Goal: Task Accomplishment & Management: Use online tool/utility

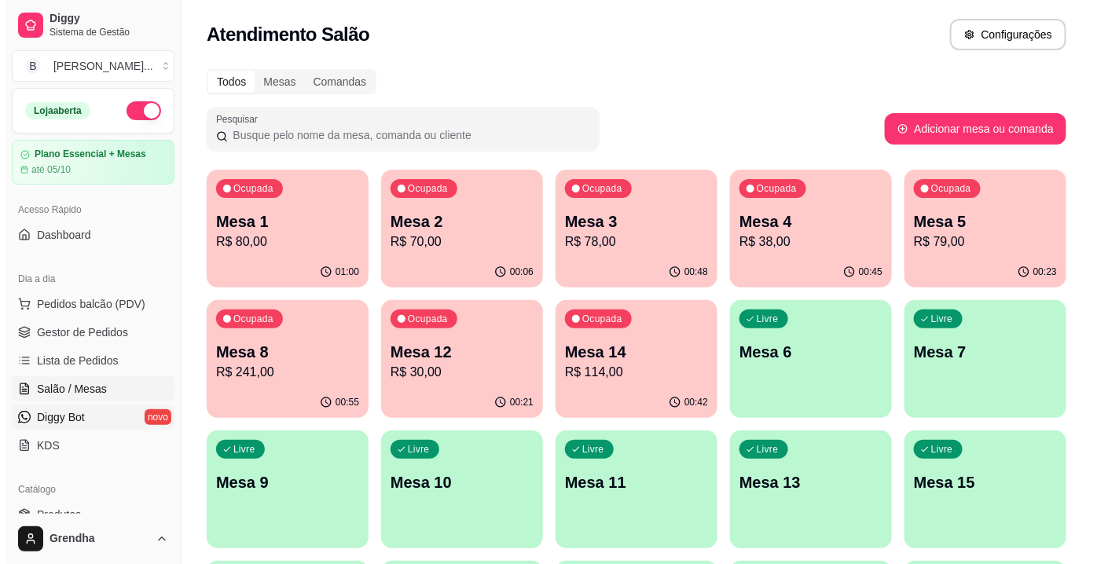
scroll to position [249, 0]
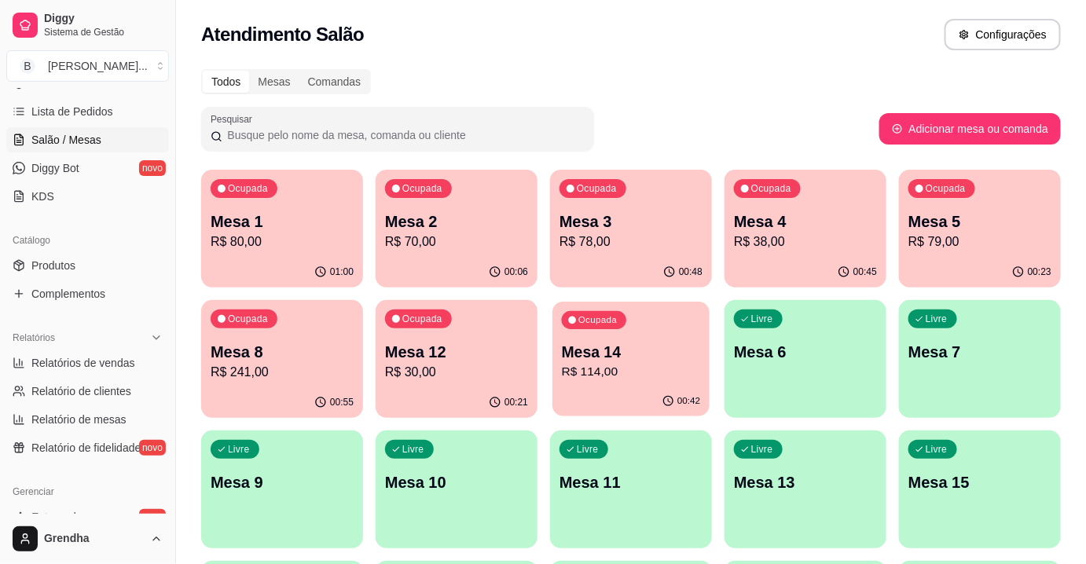
click at [619, 347] on p "Mesa 14" at bounding box center [631, 352] width 139 height 21
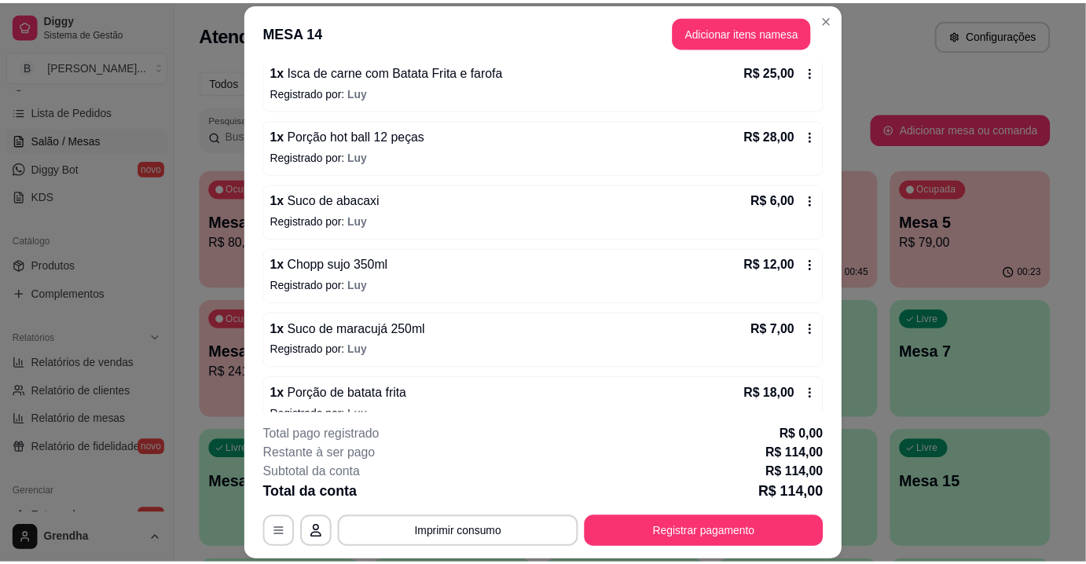
scroll to position [302, 0]
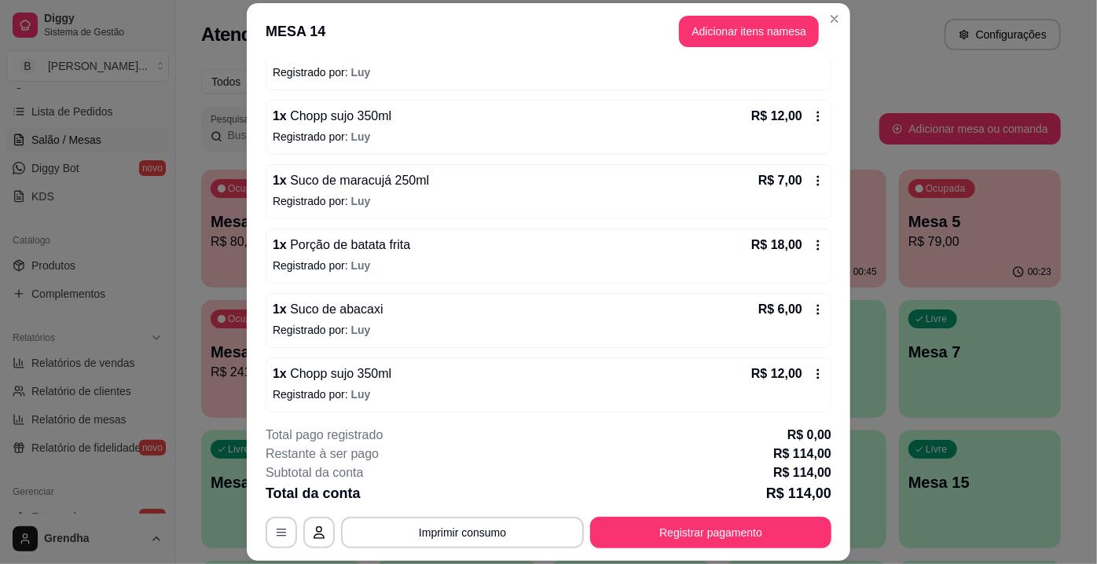
click at [360, 244] on span "Porção de batata frita" at bounding box center [348, 244] width 123 height 13
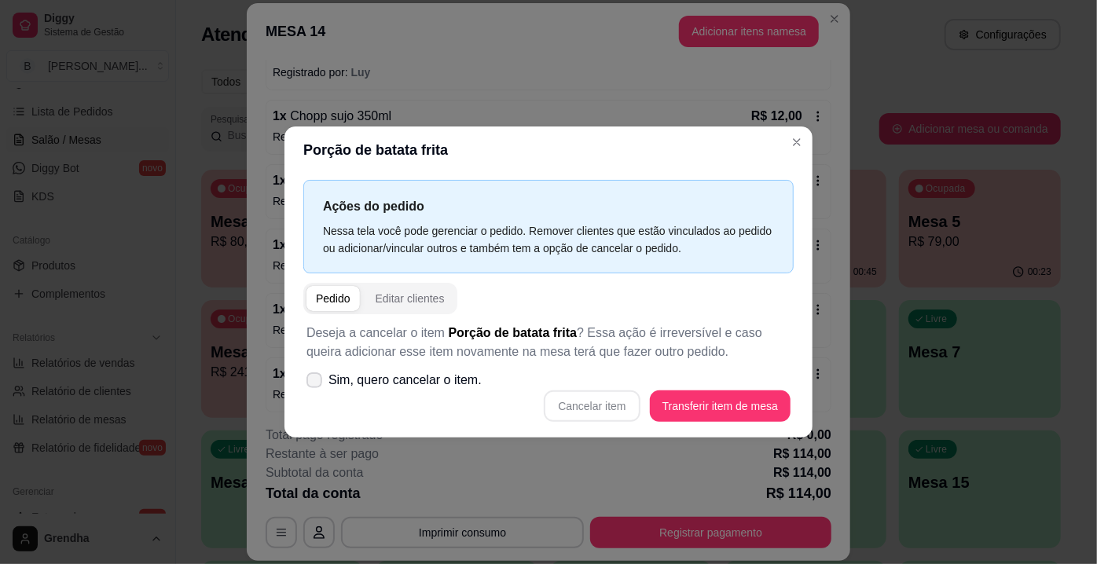
click at [322, 383] on label "Sim, quero cancelar o item." at bounding box center [394, 380] width 188 height 31
click at [316, 383] on input "Sim, quero cancelar o item." at bounding box center [311, 388] width 10 height 10
checkbox input "true"
click at [595, 413] on button "Cancelar item" at bounding box center [592, 406] width 94 height 31
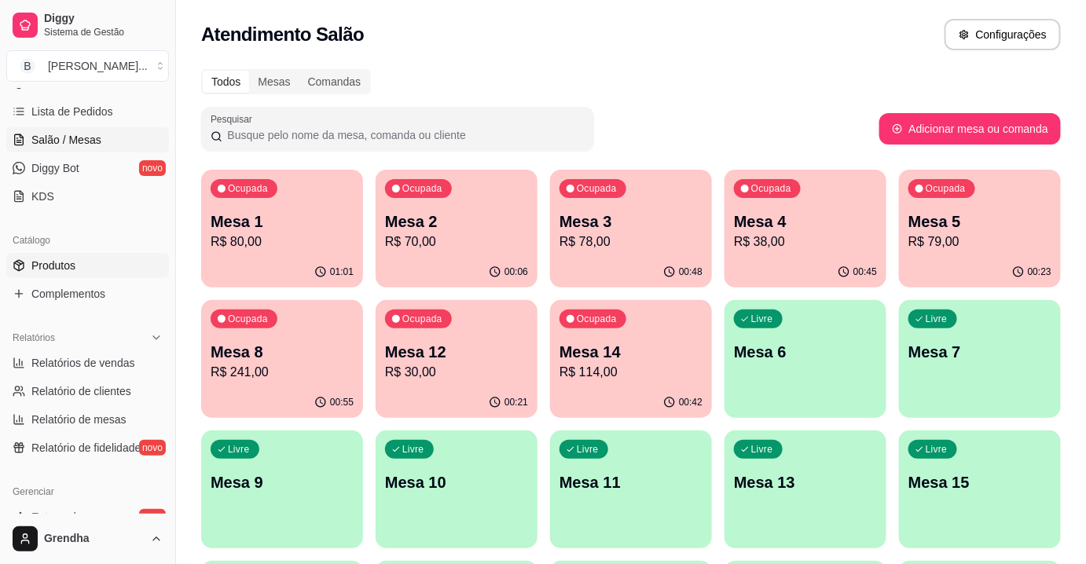
click at [42, 271] on span "Produtos" at bounding box center [53, 266] width 44 height 16
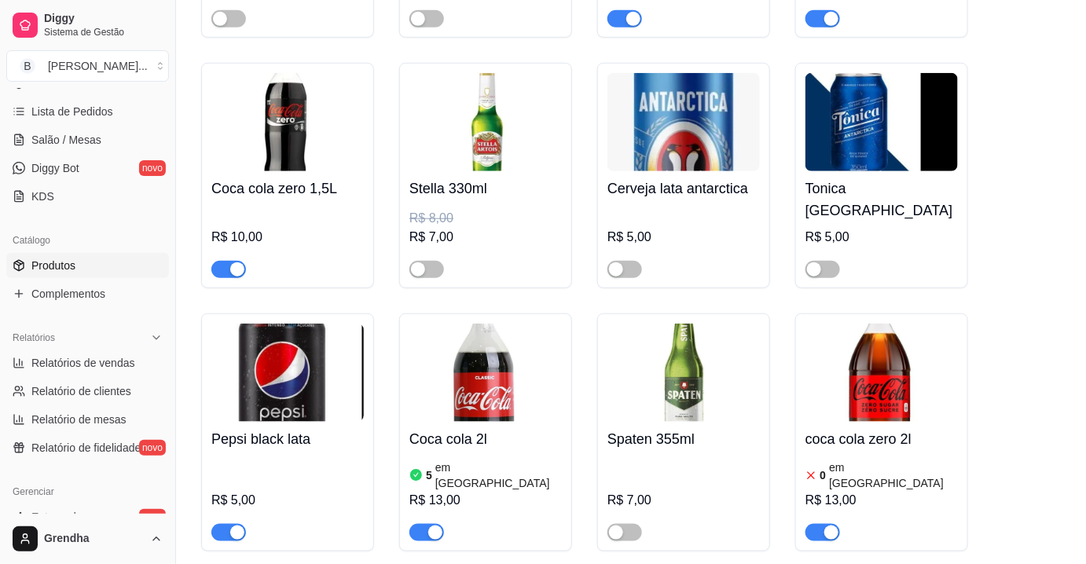
scroll to position [6343, 0]
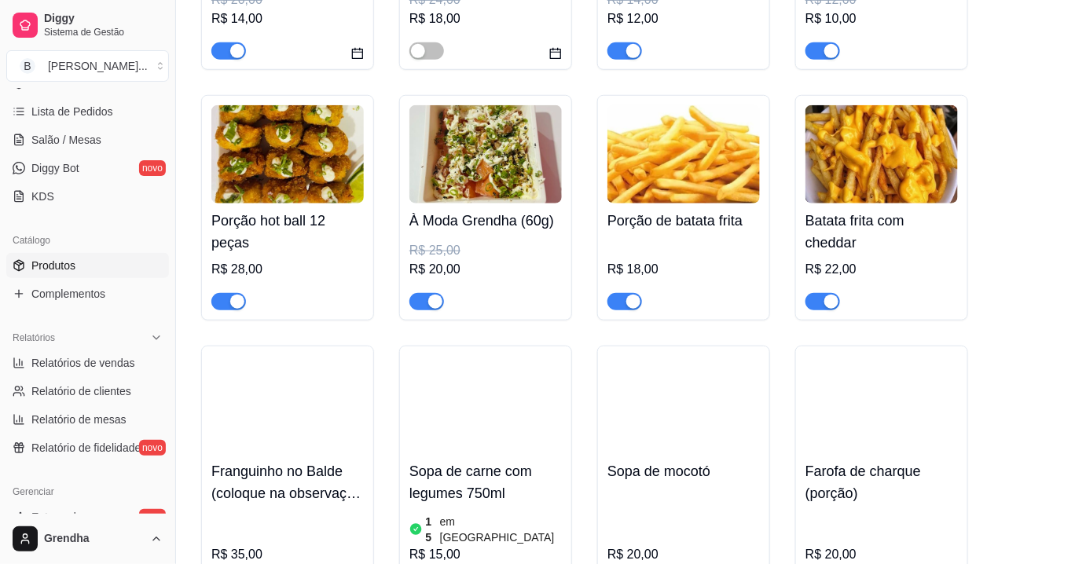
scroll to position [354, 0]
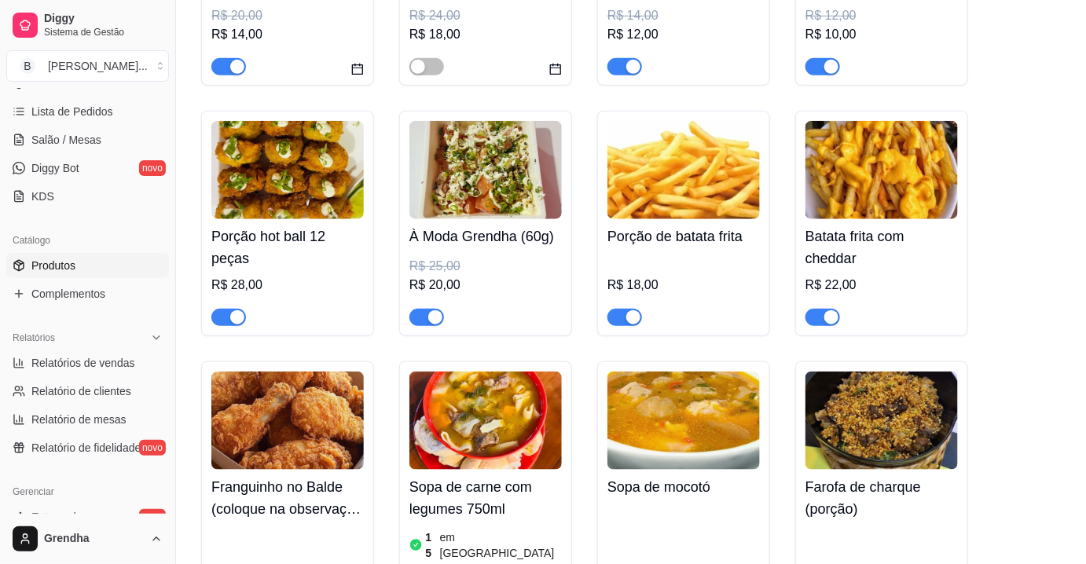
click at [811, 315] on span "button" at bounding box center [822, 317] width 35 height 17
click at [875, 256] on h4 "Batata frita com cheddar" at bounding box center [881, 248] width 152 height 44
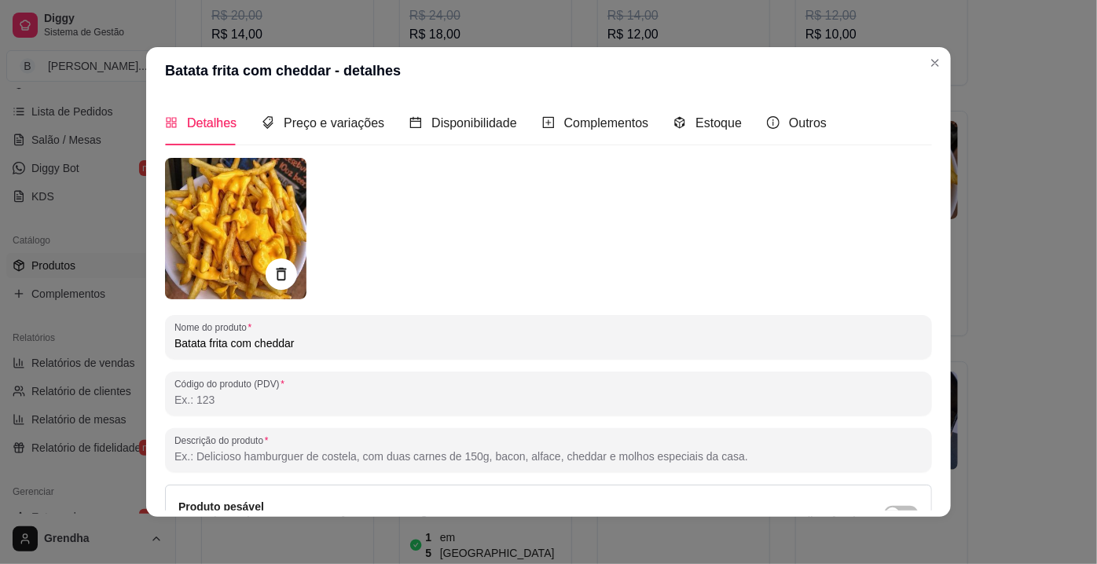
click at [875, 256] on div at bounding box center [548, 228] width 767 height 141
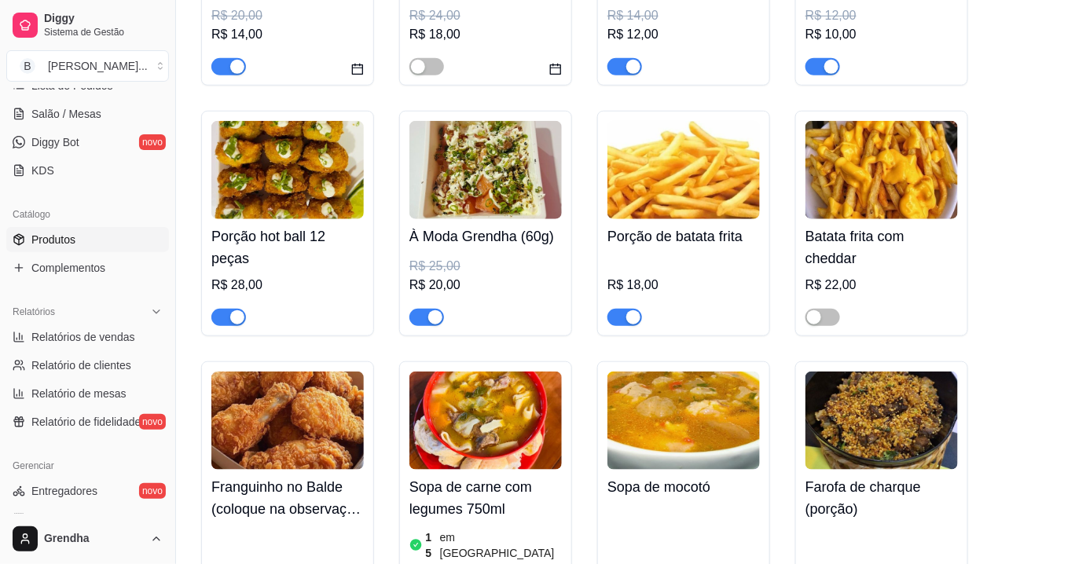
scroll to position [299, 0]
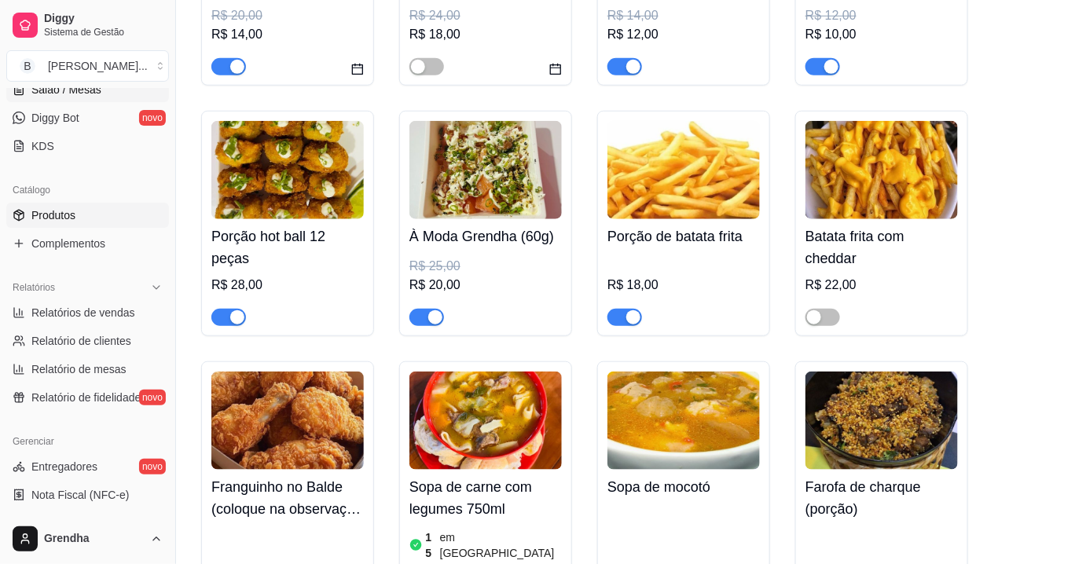
click at [85, 95] on span "Salão / Mesas" at bounding box center [66, 90] width 70 height 16
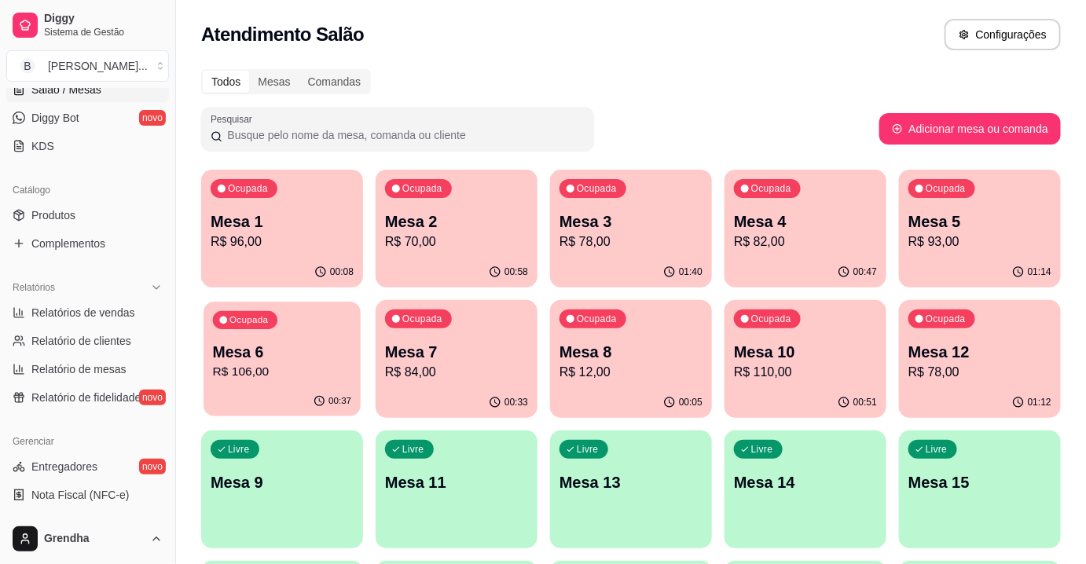
click at [251, 379] on p "R$ 106,00" at bounding box center [282, 372] width 139 height 18
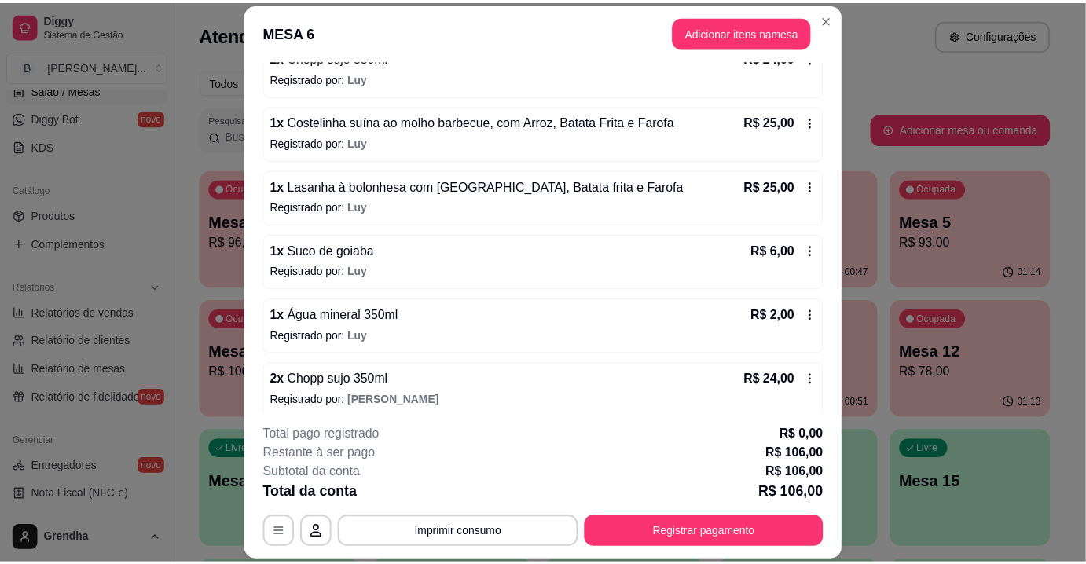
scroll to position [174, 0]
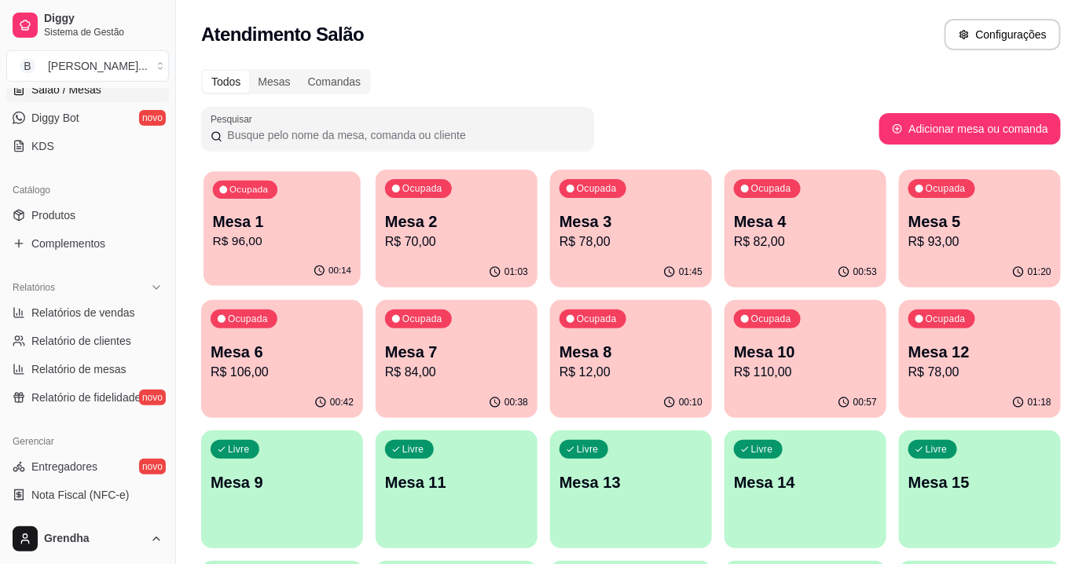
click at [279, 240] on p "R$ 96,00" at bounding box center [282, 242] width 139 height 18
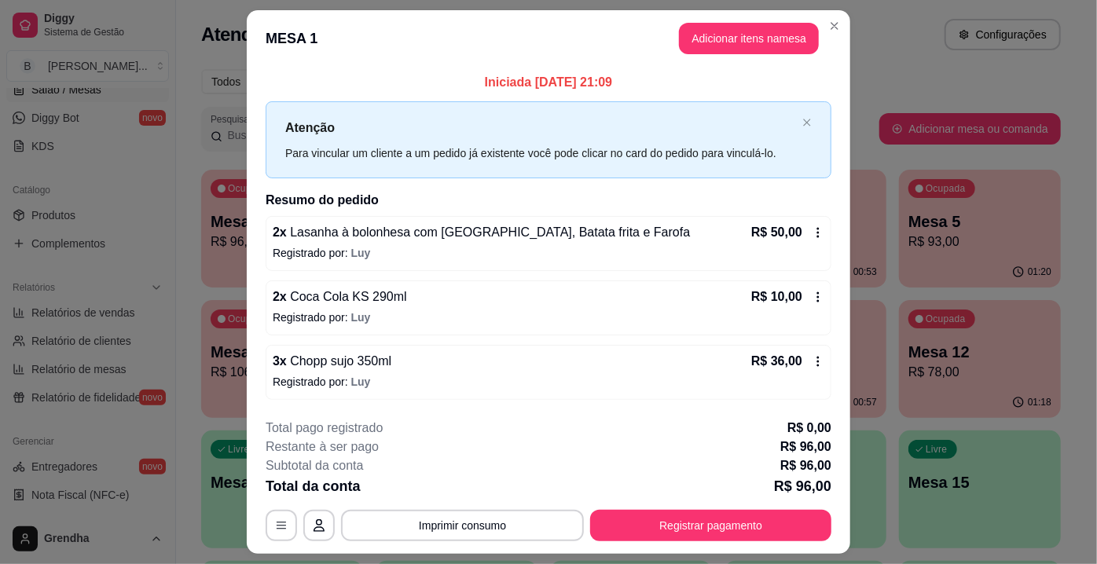
click at [812, 361] on icon at bounding box center [818, 361] width 13 height 13
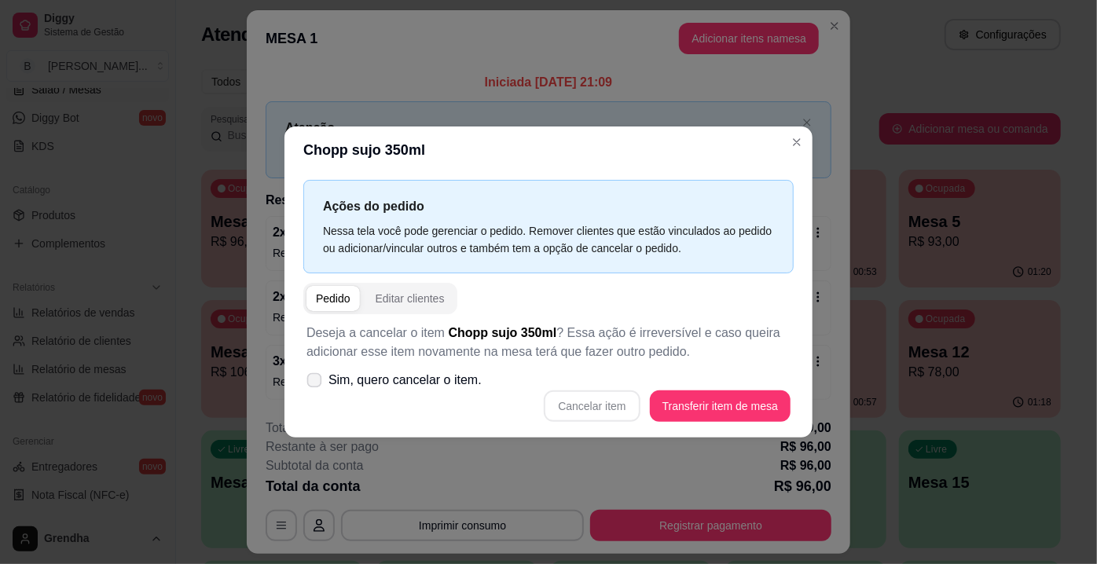
click at [327, 380] on label "Sim, quero cancelar o item." at bounding box center [394, 380] width 188 height 31
click at [316, 383] on input "Sim, quero cancelar o item." at bounding box center [311, 388] width 10 height 10
checkbox input "true"
click at [596, 411] on button "Cancelar item" at bounding box center [592, 406] width 96 height 31
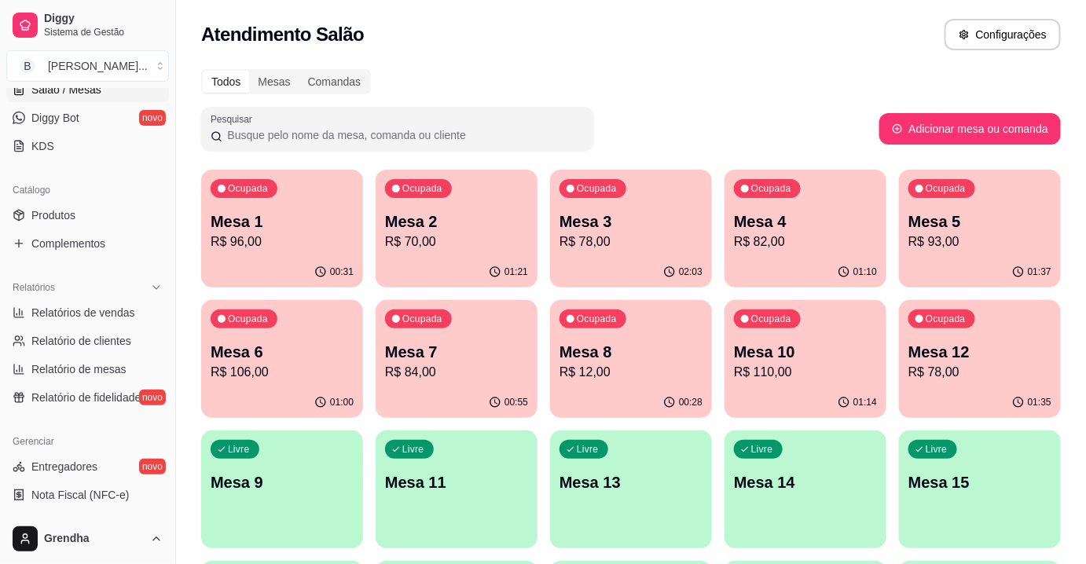
click at [1024, 215] on p "Mesa 5" at bounding box center [979, 222] width 143 height 22
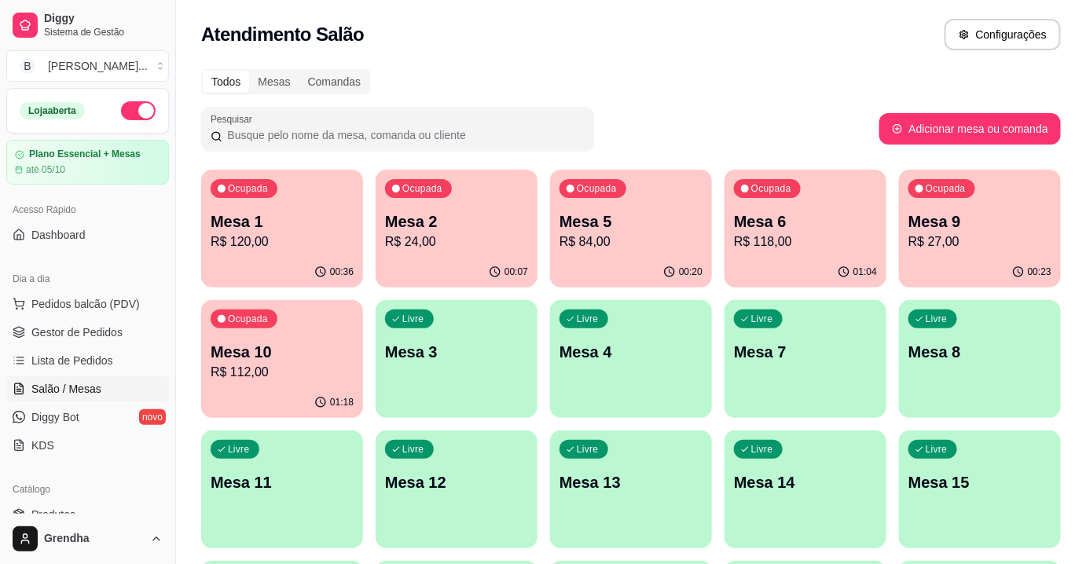
click at [673, 158] on div "Todos Mesas Comandas Pesquisar Adicionar mesa ou comanda Ocupada Mesa 1 R$ 120,…" at bounding box center [631, 509] width 910 height 899
click at [90, 308] on span "Pedidos balcão (PDV)" at bounding box center [85, 304] width 108 height 16
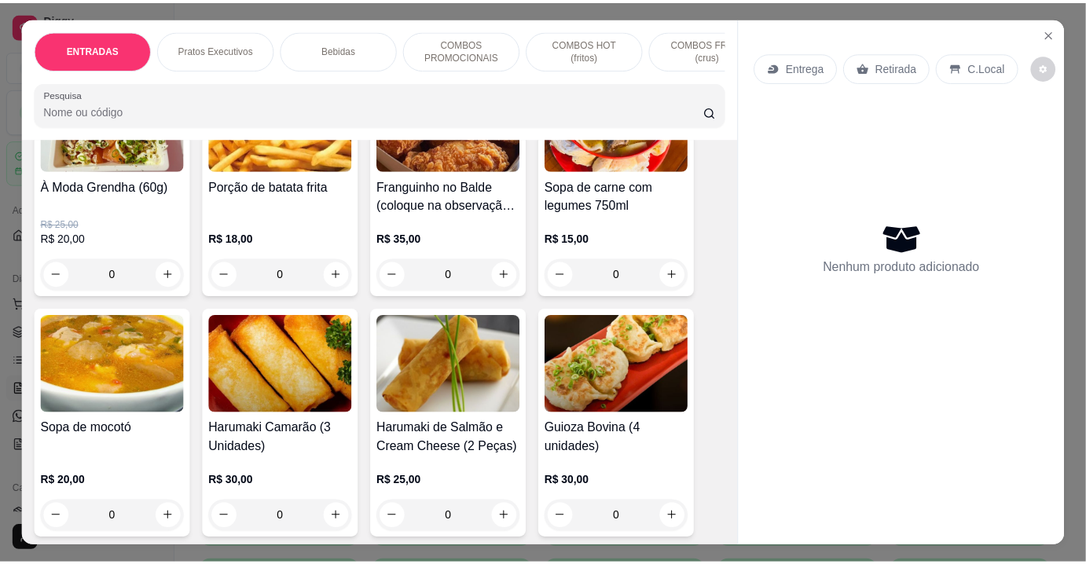
scroll to position [426, 0]
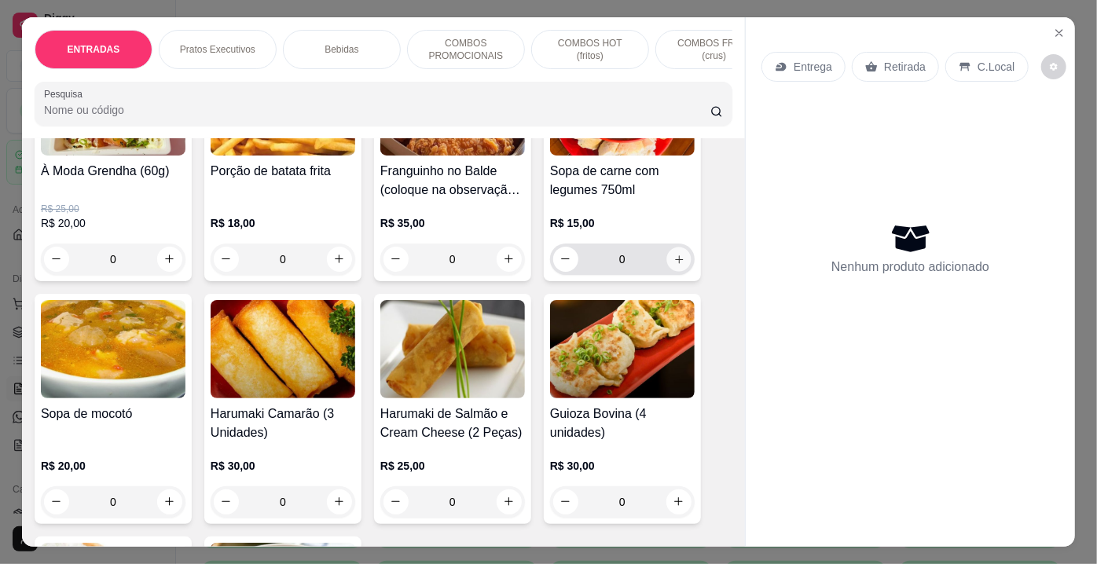
click at [679, 263] on icon "increase-product-quantity" at bounding box center [679, 259] width 12 height 12
type input "1"
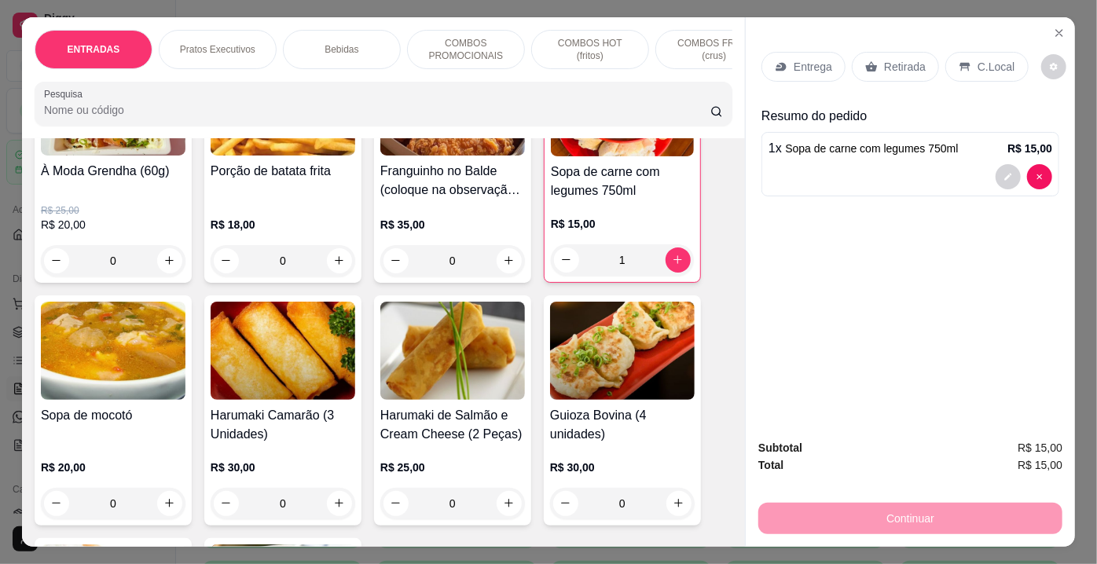
click at [818, 66] on p "Entrega" at bounding box center [813, 67] width 39 height 16
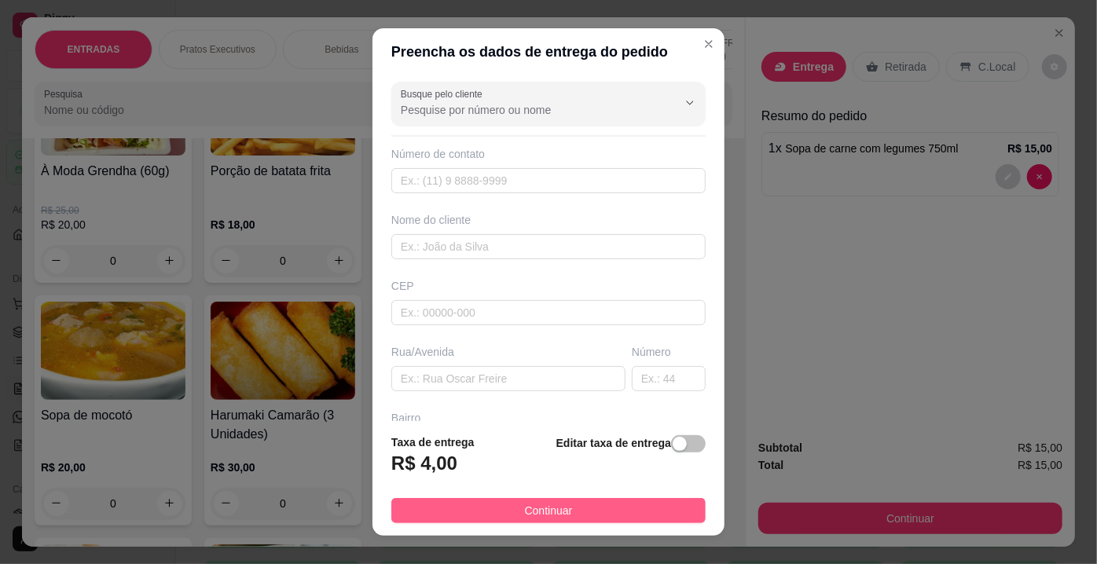
click at [605, 515] on button "Continuar" at bounding box center [548, 510] width 314 height 25
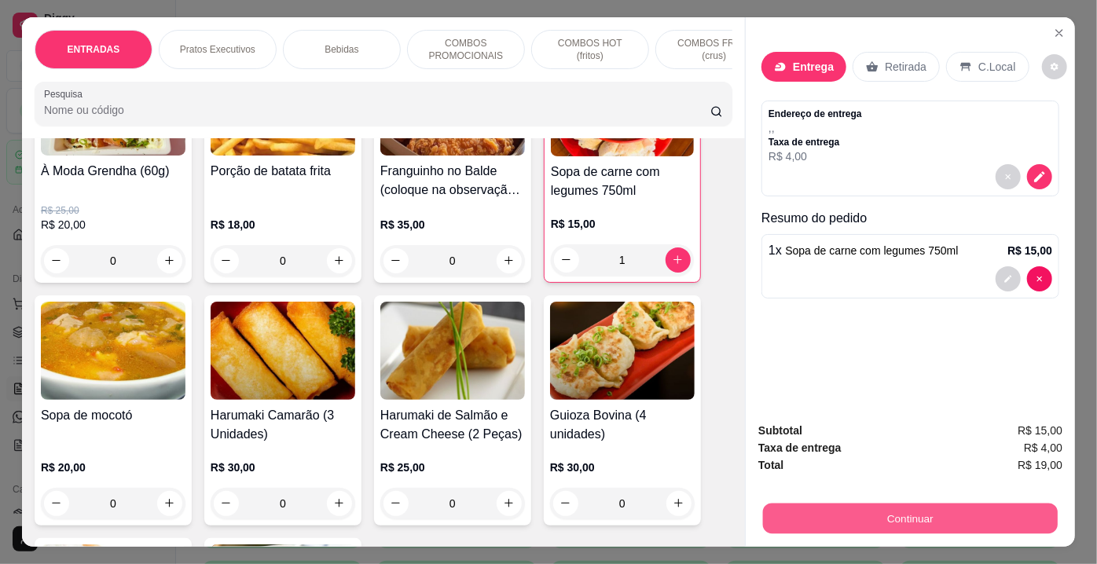
click at [841, 504] on button "Continuar" at bounding box center [910, 519] width 295 height 31
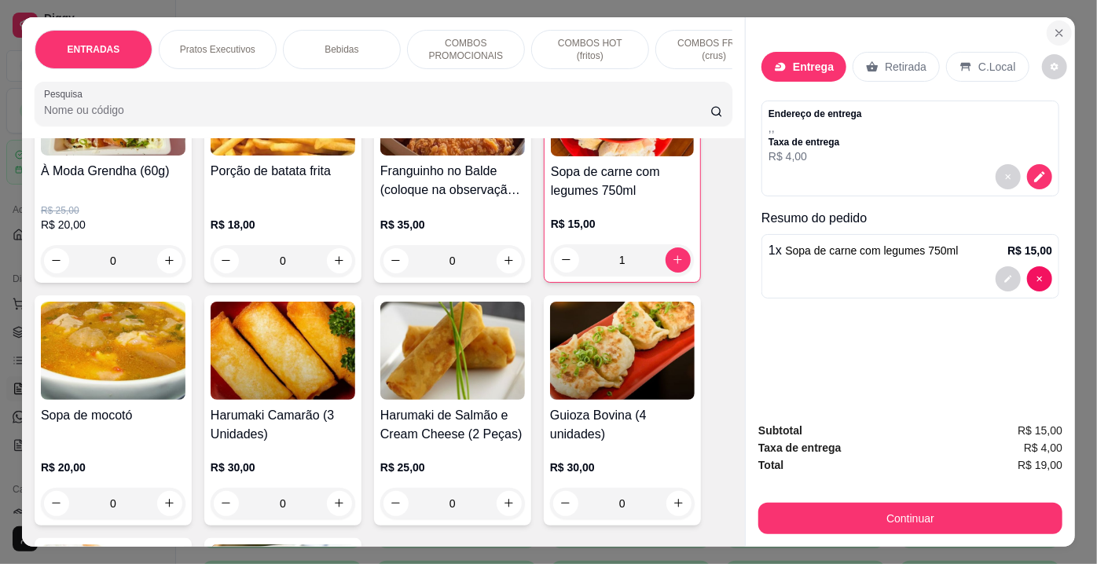
click at [1047, 28] on button "Close" at bounding box center [1059, 32] width 25 height 25
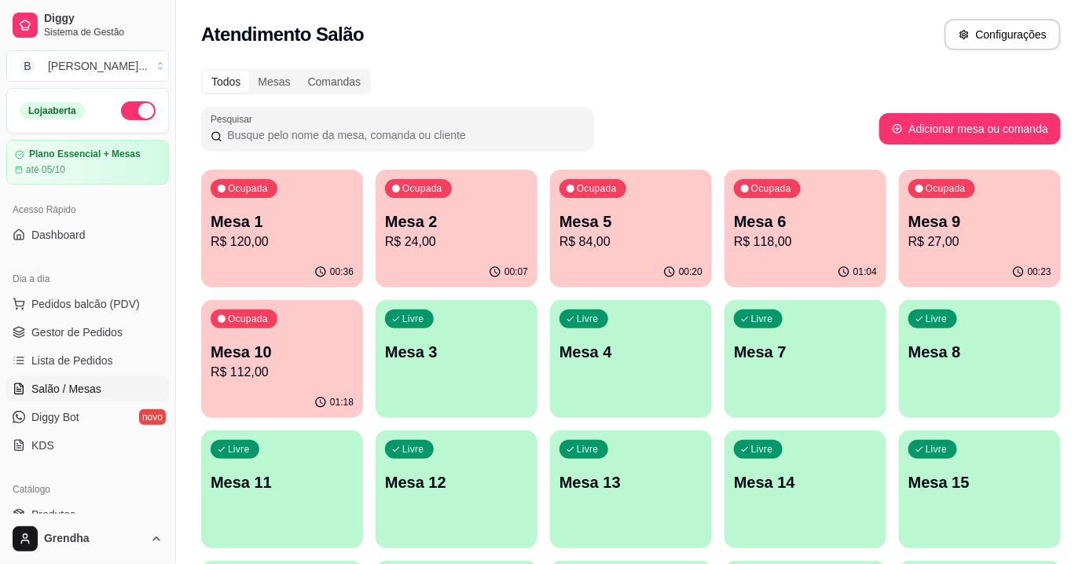
click at [542, 97] on div "Todos Mesas Comandas Pesquisar Adicionar mesa ou comanda Ocupada Mesa 1 R$ 120,…" at bounding box center [631, 509] width 910 height 899
click at [789, 50] on div "Atendimento Salão Configurações" at bounding box center [631, 34] width 860 height 31
